Goal: Check status: Check status

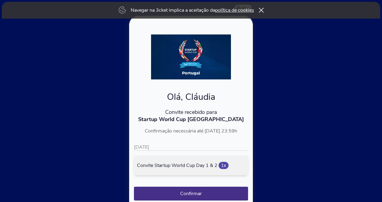
scroll to position [33, 0]
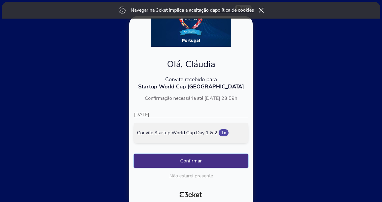
click at [189, 158] on button "Confirmar" at bounding box center [191, 161] width 114 height 14
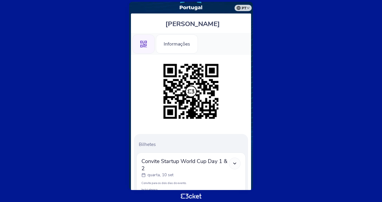
scroll to position [98, 0]
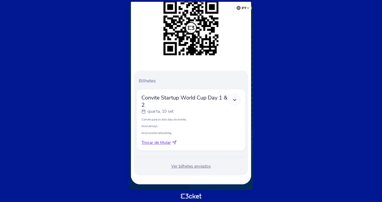
click at [235, 99] on polyline at bounding box center [234, 99] width 3 height 1
click at [192, 167] on div "Ver bilhetes enviados" at bounding box center [190, 167] width 109 height 6
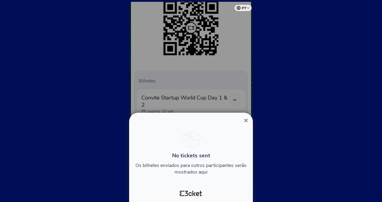
click at [243, 120] on button "×" at bounding box center [246, 120] width 14 height 7
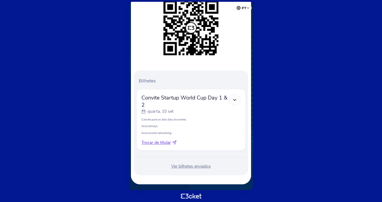
click at [176, 132] on p "Inclui evento networking." at bounding box center [190, 133] width 99 height 4
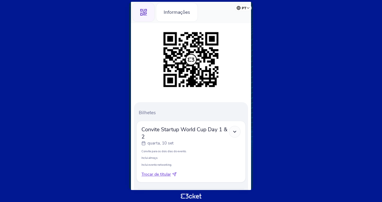
scroll to position [98, 0]
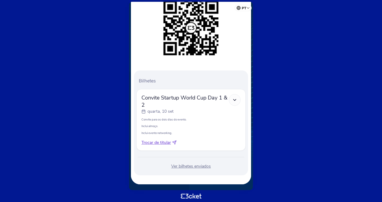
drag, startPoint x: 193, startPoint y: 169, endPoint x: 198, endPoint y: 178, distance: 10.2
click at [198, 178] on div "Bilhetes Convite Startup World Cup Day 1 & 2 [DATE] Convite para os dois dias d…" at bounding box center [191, 87] width 120 height 193
drag, startPoint x: 198, startPoint y: 178, endPoint x: 157, endPoint y: 164, distance: 42.9
click at [157, 164] on div "Ver bilhetes enviados" at bounding box center [190, 167] width 109 height 6
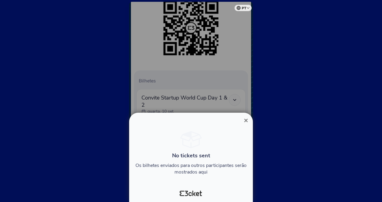
click at [247, 121] on span "×" at bounding box center [246, 120] width 4 height 8
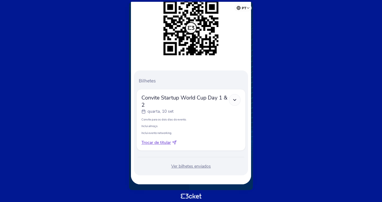
click at [201, 165] on div "Ver bilhetes enviados" at bounding box center [190, 167] width 109 height 6
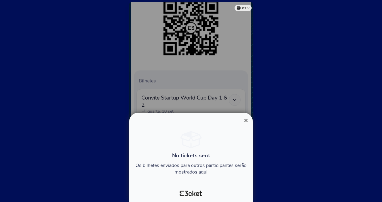
click at [246, 121] on span "×" at bounding box center [246, 120] width 4 height 8
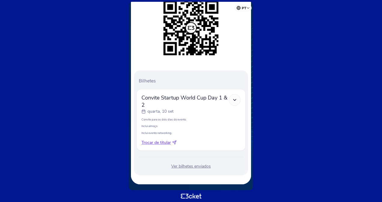
click at [203, 166] on div "Ver bilhetes enviados" at bounding box center [190, 167] width 109 height 6
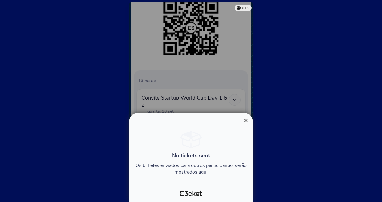
click at [245, 120] on span "×" at bounding box center [246, 120] width 4 height 8
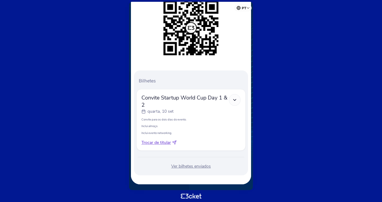
scroll to position [0, 0]
